Goal: Transaction & Acquisition: Purchase product/service

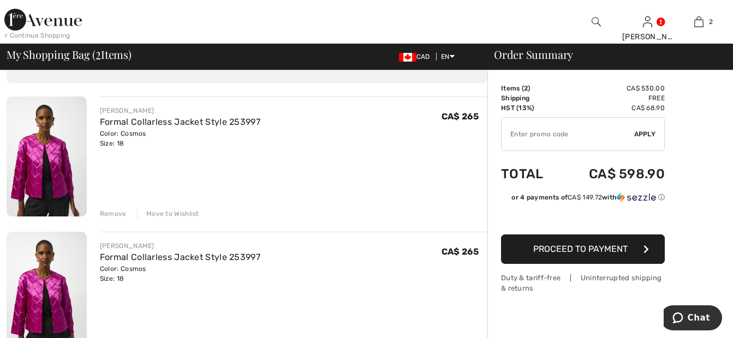
scroll to position [75, 0]
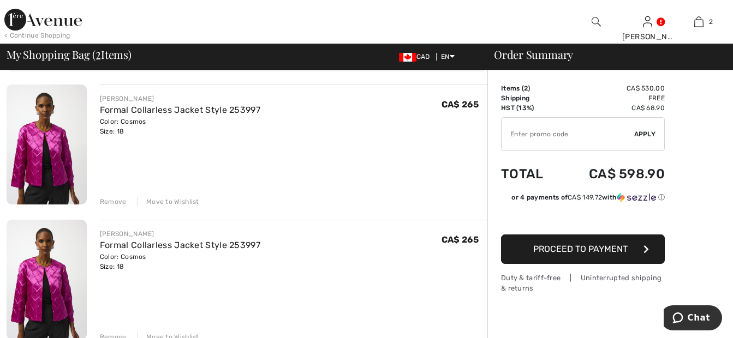
click at [108, 199] on div "Remove" at bounding box center [113, 202] width 27 height 10
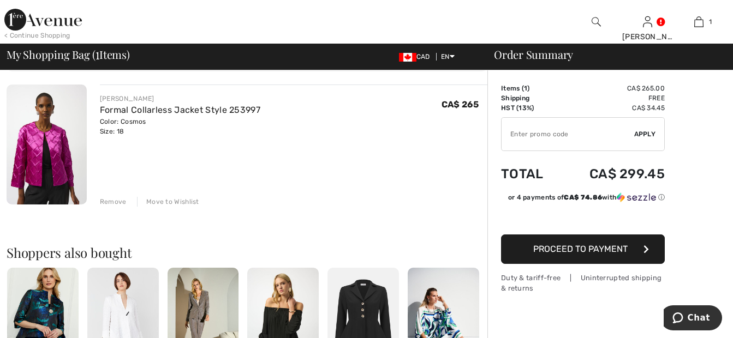
click at [516, 131] on input "TEXT" at bounding box center [568, 134] width 133 height 33
type input "LIVE10"
click at [645, 132] on span "Apply" at bounding box center [645, 134] width 22 height 10
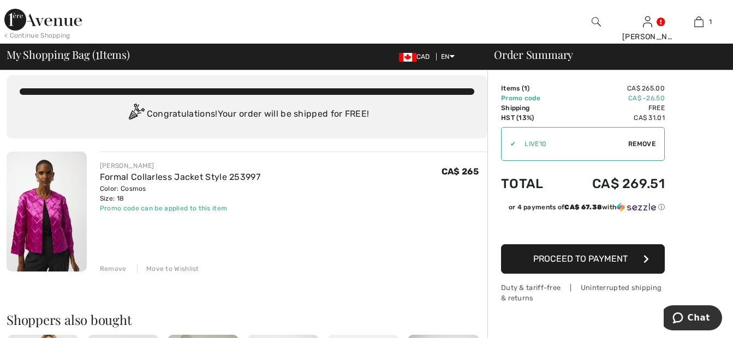
scroll to position [0, 0]
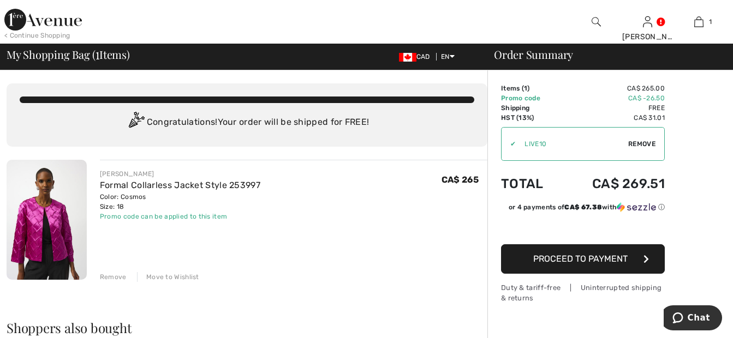
click at [585, 256] on span "Proceed to Payment" at bounding box center [580, 259] width 94 height 10
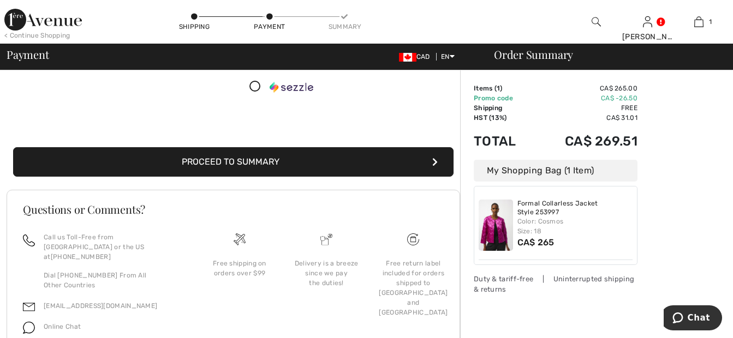
scroll to position [200, 0]
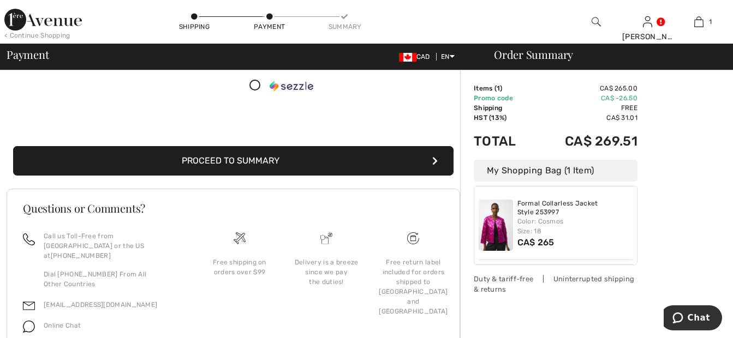
click at [337, 161] on button "Proceed to Summary" at bounding box center [233, 160] width 441 height 29
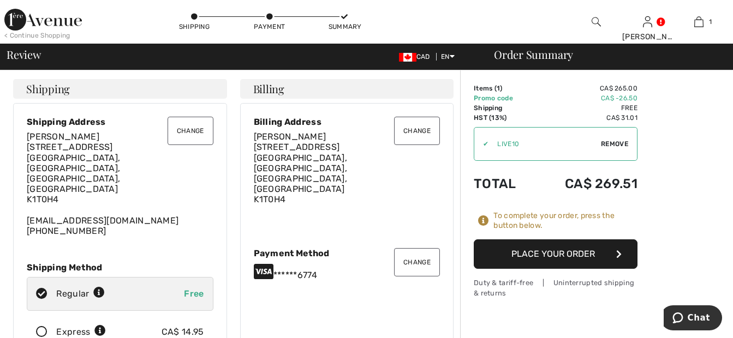
click at [41, 327] on icon at bounding box center [41, 332] width 29 height 11
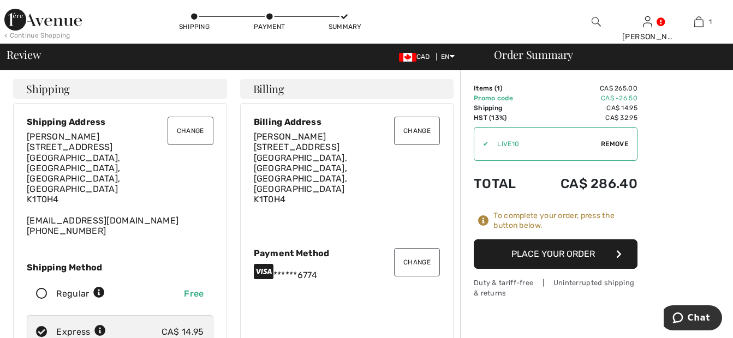
click at [593, 255] on button "Place Your Order" at bounding box center [556, 254] width 164 height 29
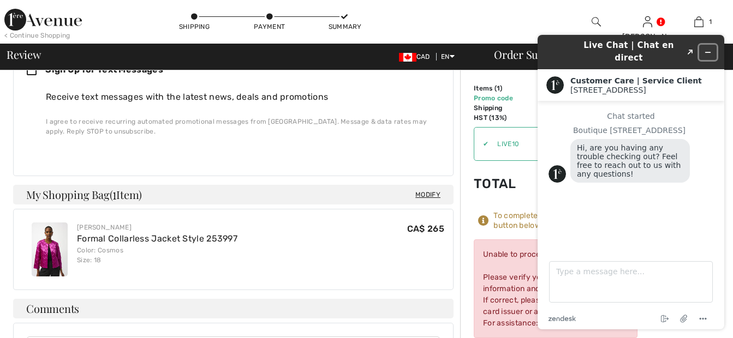
click at [704, 49] on icon "Minimize widget" at bounding box center [708, 53] width 8 height 8
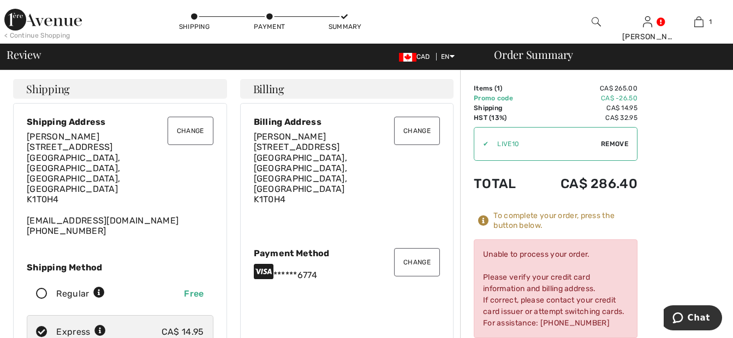
click at [423, 248] on button "Change" at bounding box center [417, 262] width 46 height 28
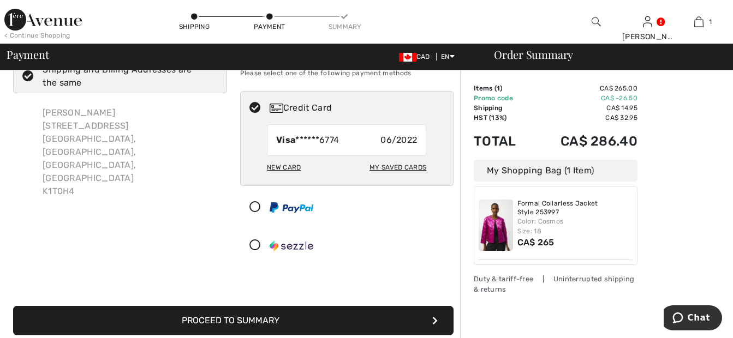
click at [287, 164] on div "New Card" at bounding box center [284, 167] width 34 height 19
radio input "true"
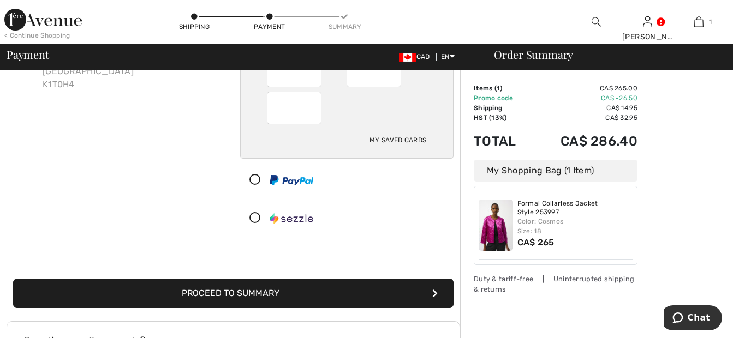
scroll to position [148, 0]
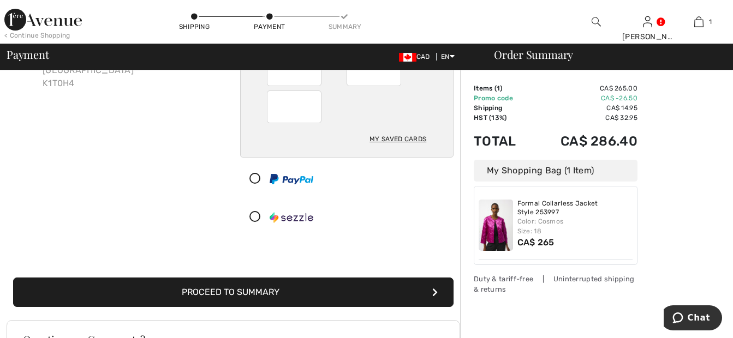
click at [387, 297] on button "Proceed to Summary" at bounding box center [233, 292] width 441 height 29
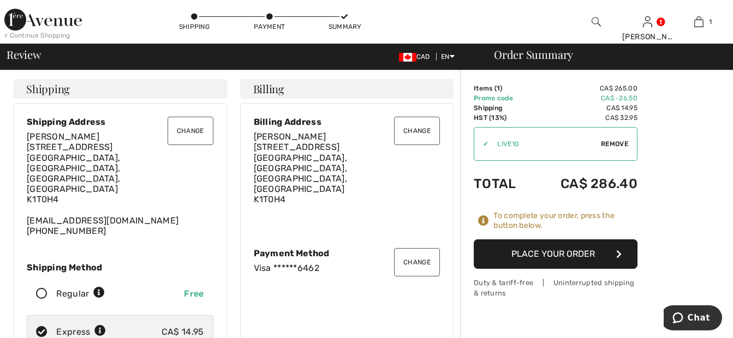
click at [539, 245] on button "Place Your Order" at bounding box center [556, 254] width 164 height 29
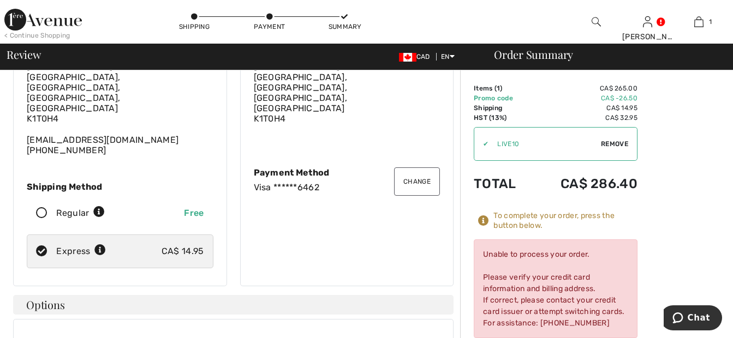
scroll to position [84, 0]
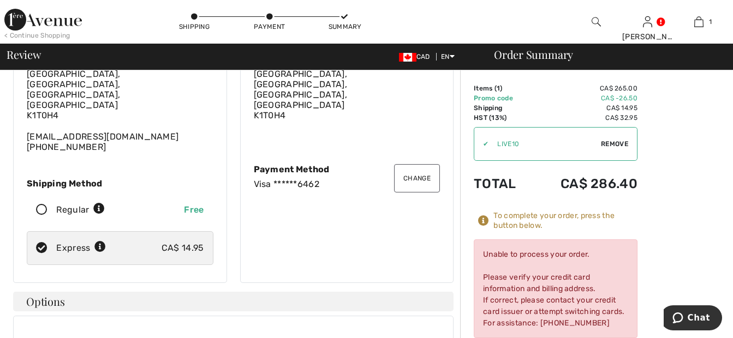
click at [410, 164] on button "Change" at bounding box center [417, 178] width 46 height 28
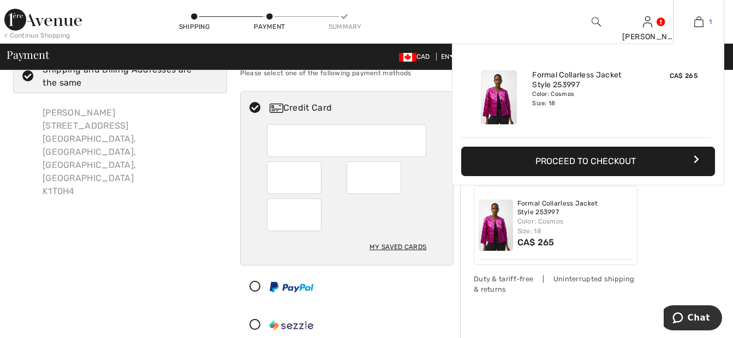
click at [702, 23] on img at bounding box center [698, 21] width 9 height 13
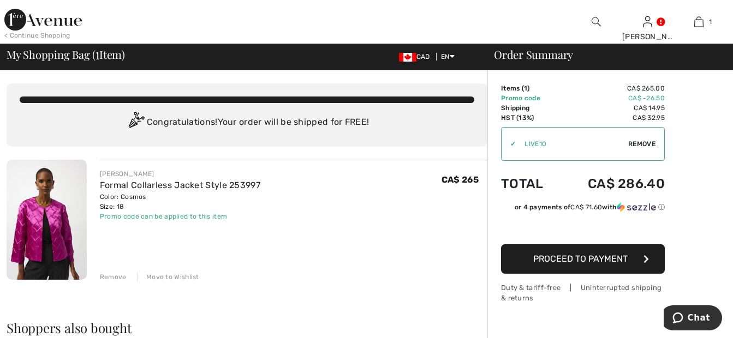
click at [114, 276] on div "Remove" at bounding box center [113, 277] width 27 height 10
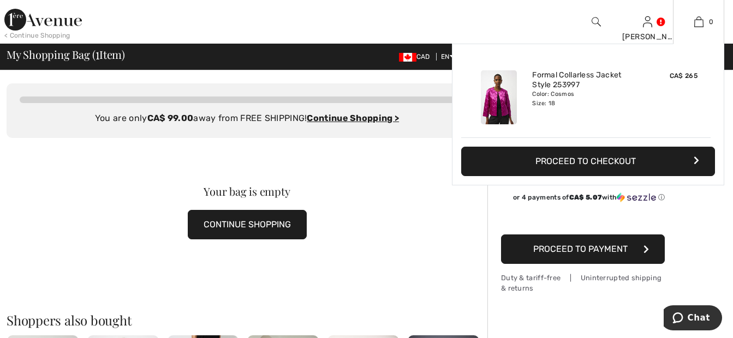
click at [500, 109] on img at bounding box center [499, 97] width 36 height 54
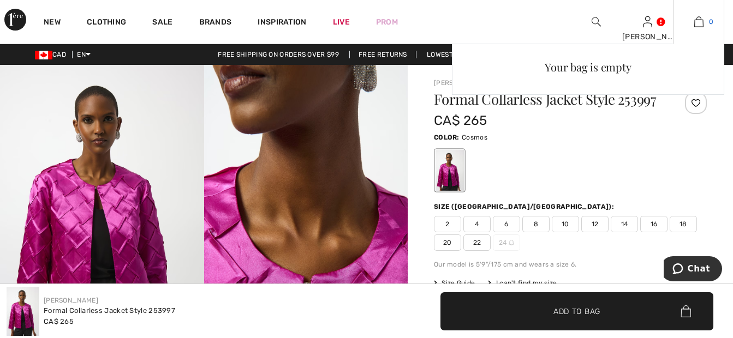
click at [701, 22] on img at bounding box center [698, 21] width 9 height 13
